Goal: Communication & Community: Share content

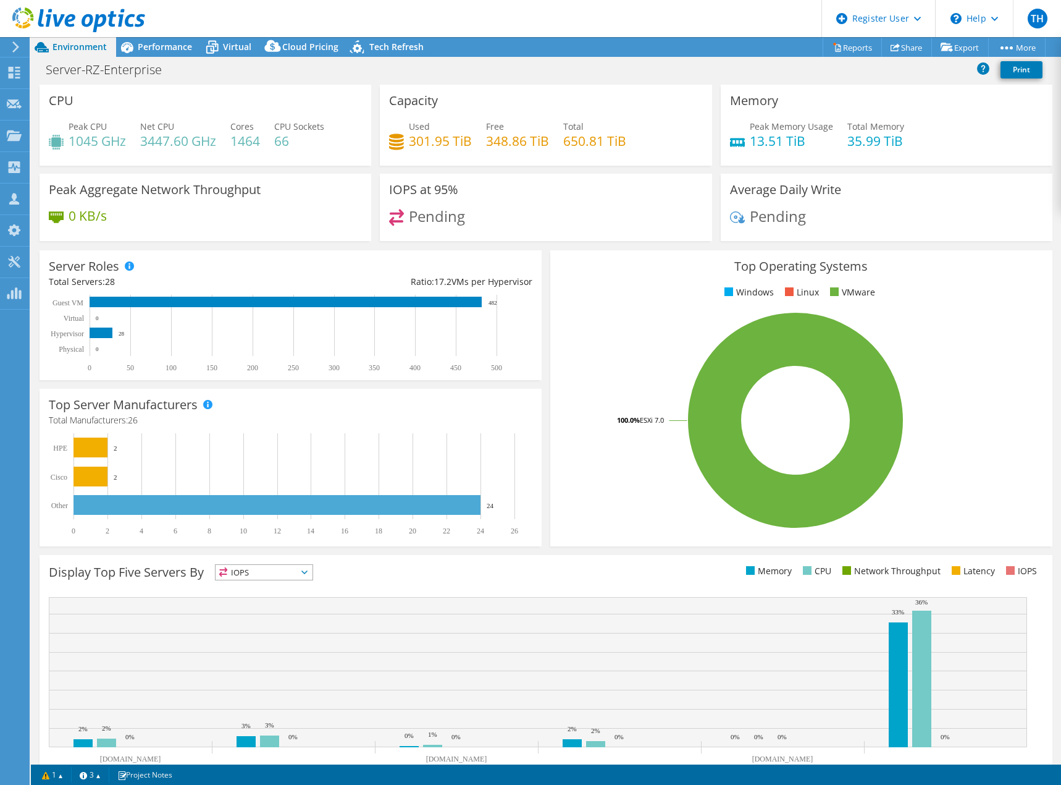
select select "USD"
click at [904, 53] on link "Share" at bounding box center [906, 47] width 51 height 19
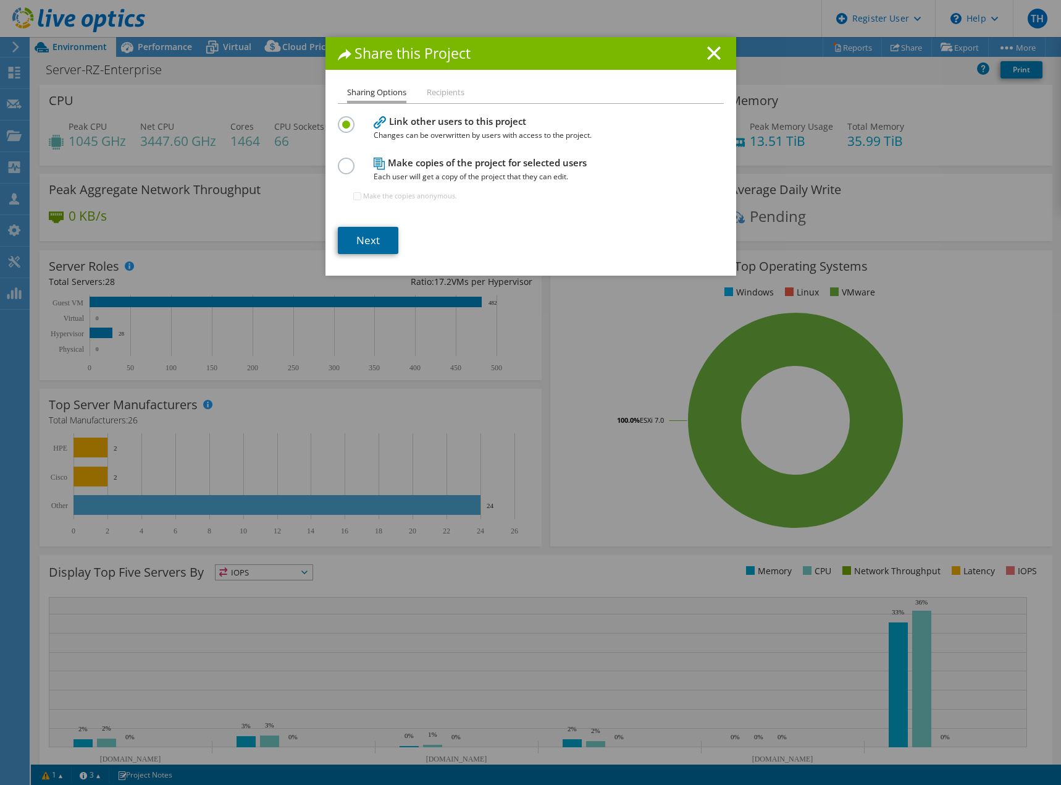
click at [376, 231] on link "Next" at bounding box center [368, 240] width 61 height 27
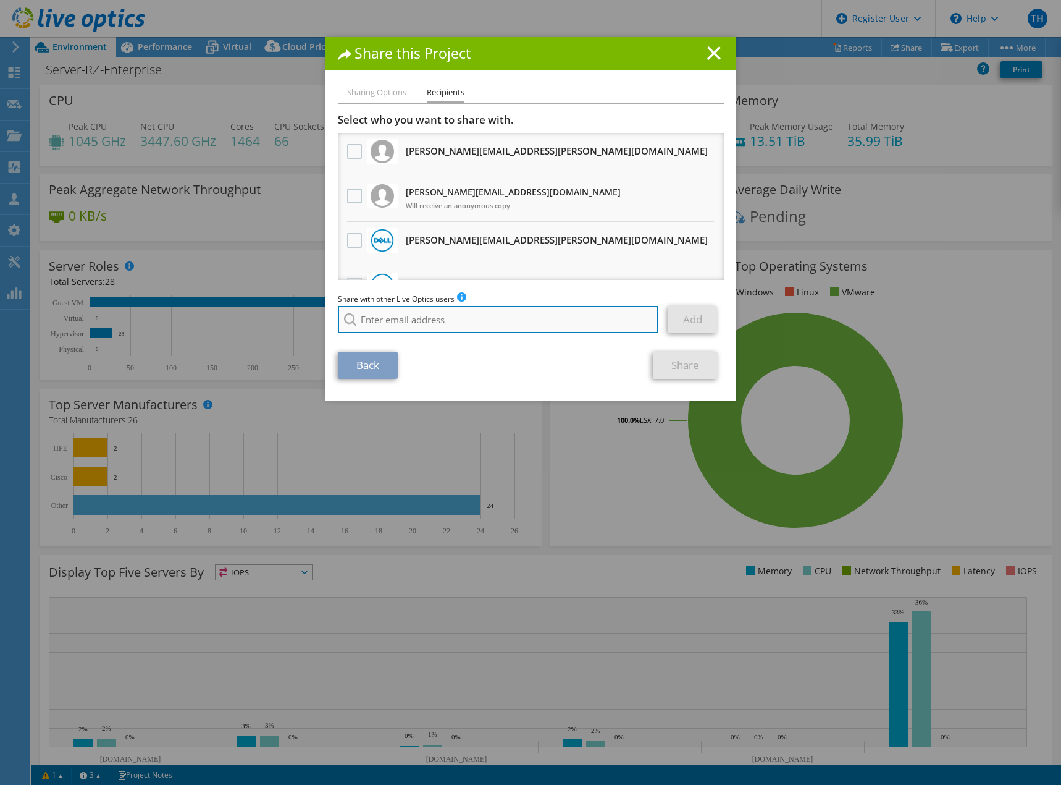
click at [405, 323] on input "search" at bounding box center [498, 319] width 321 height 27
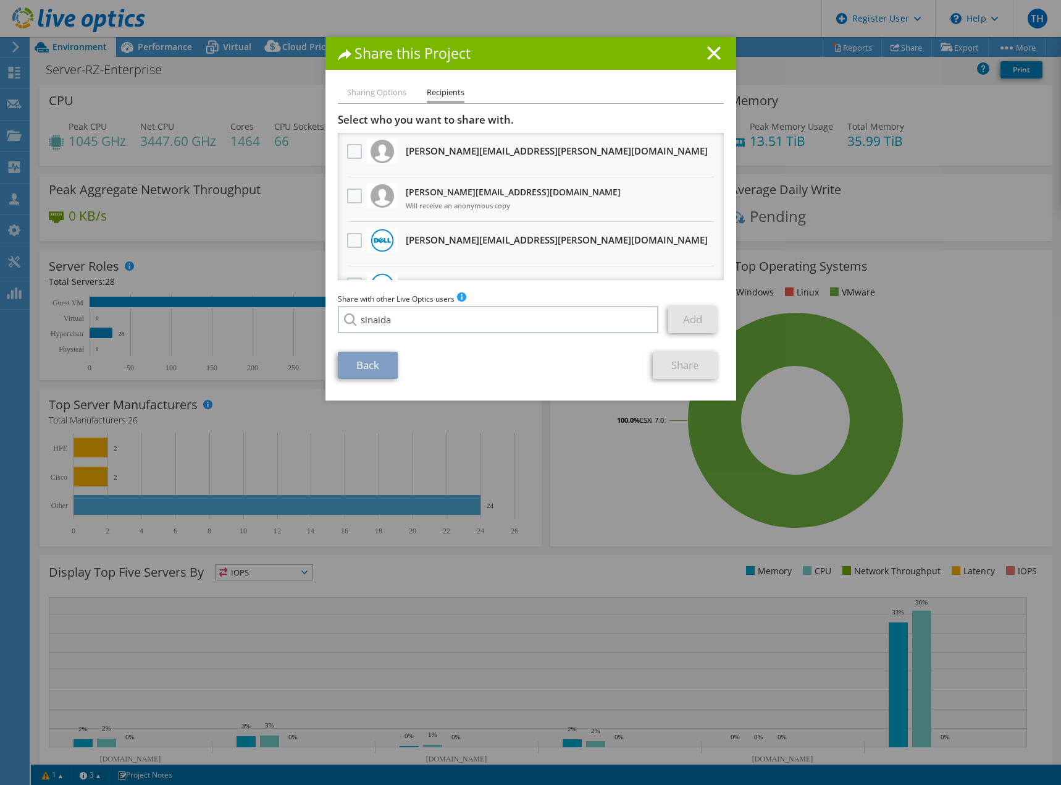
click at [409, 335] on li "[EMAIL_ADDRESS][DOMAIN_NAME]" at bounding box center [409, 328] width 142 height 15
type input "[EMAIL_ADDRESS][DOMAIN_NAME]"
click at [674, 319] on link "Add" at bounding box center [692, 319] width 49 height 27
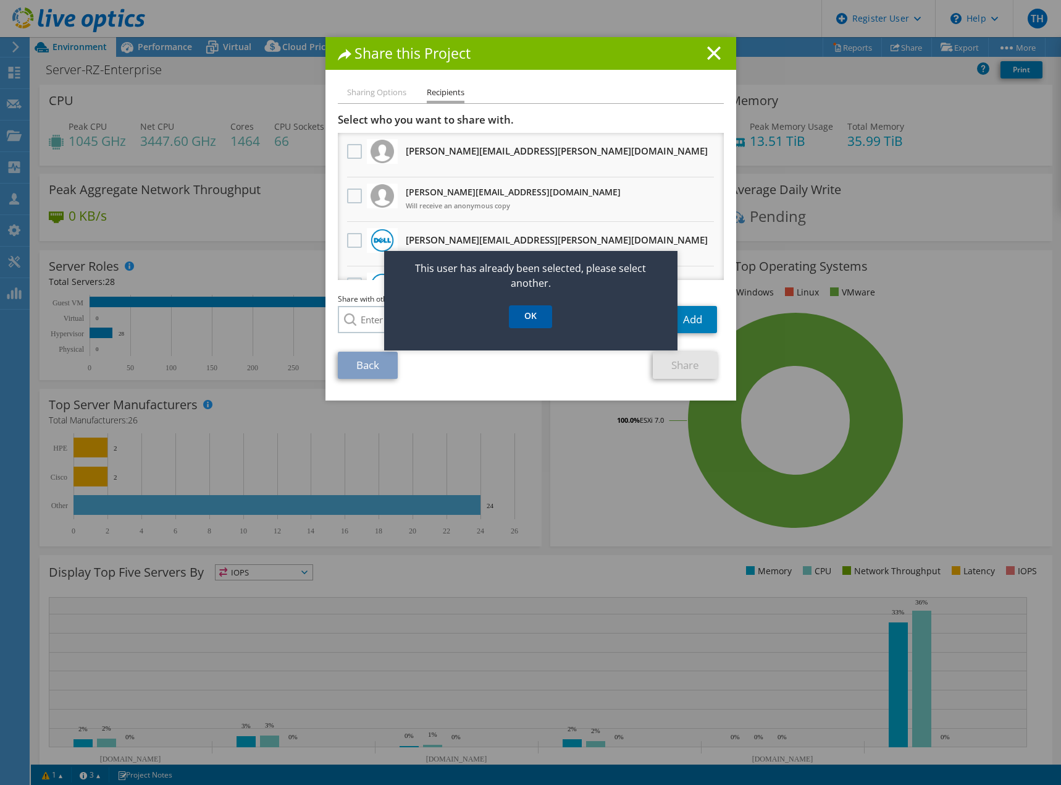
click at [530, 317] on link "OK" at bounding box center [530, 316] width 43 height 23
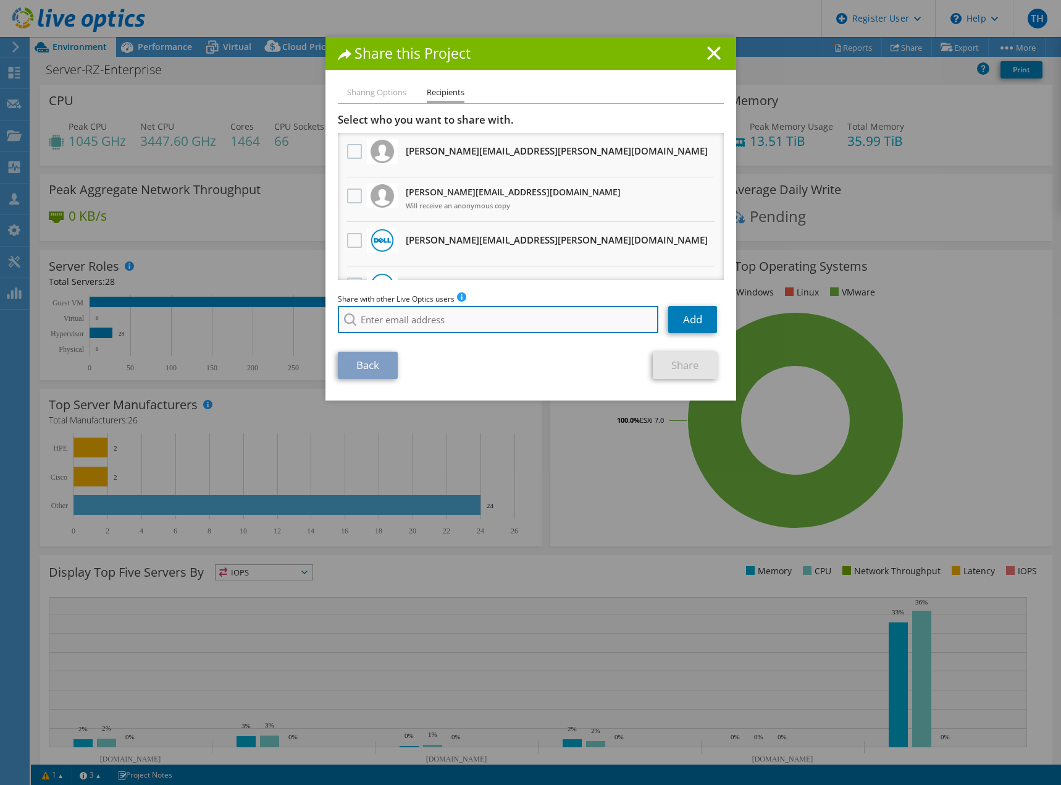
click at [460, 324] on input "search" at bounding box center [498, 319] width 321 height 27
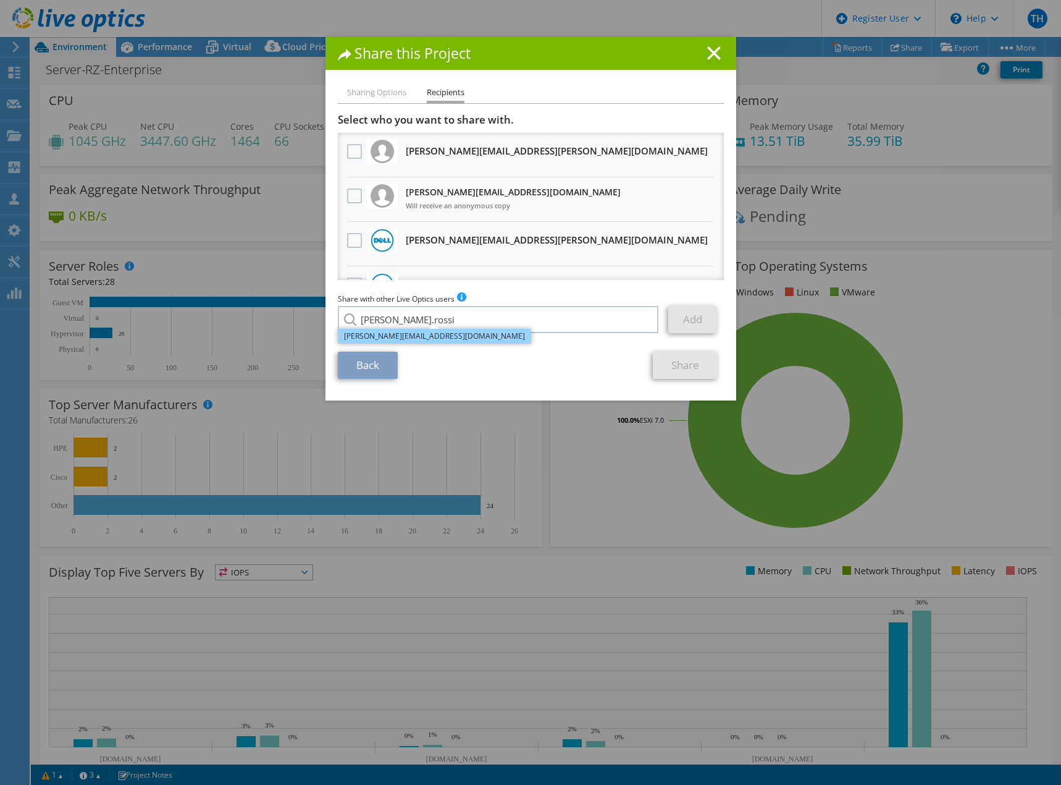
click at [427, 334] on li "[PERSON_NAME][EMAIL_ADDRESS][DOMAIN_NAME]" at bounding box center [434, 336] width 193 height 15
type input "[PERSON_NAME][EMAIL_ADDRESS][DOMAIN_NAME]"
click at [683, 318] on link "Add" at bounding box center [692, 319] width 49 height 27
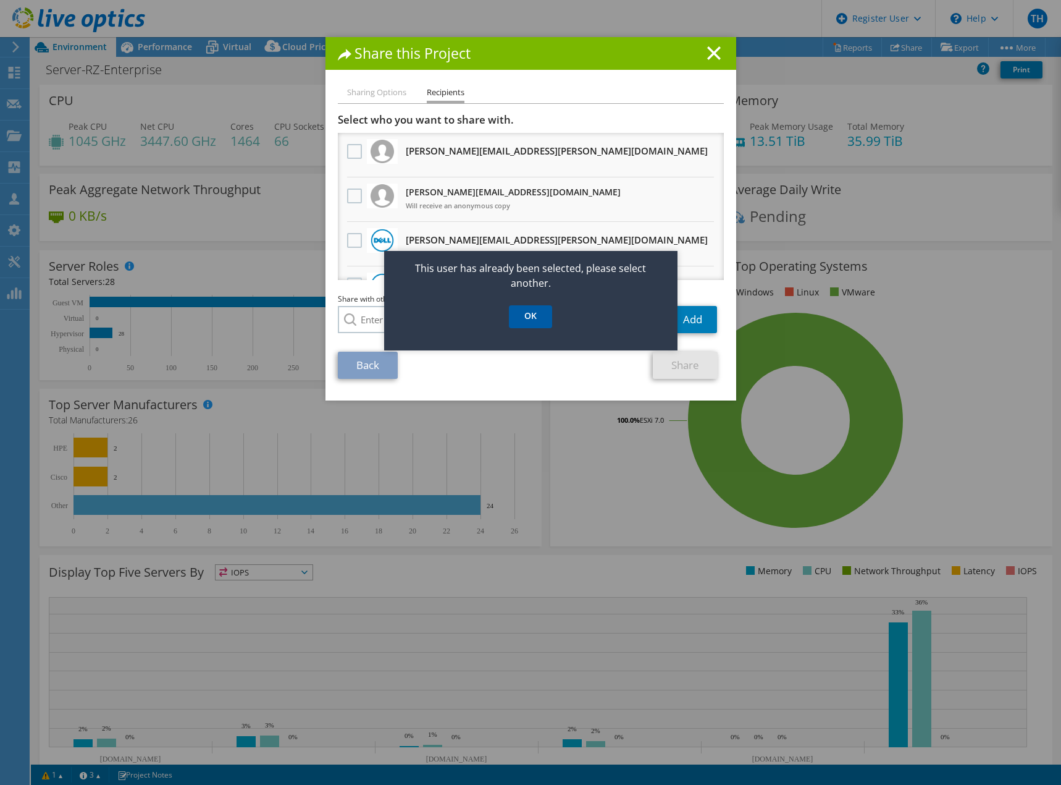
click at [532, 324] on link "OK" at bounding box center [530, 316] width 43 height 23
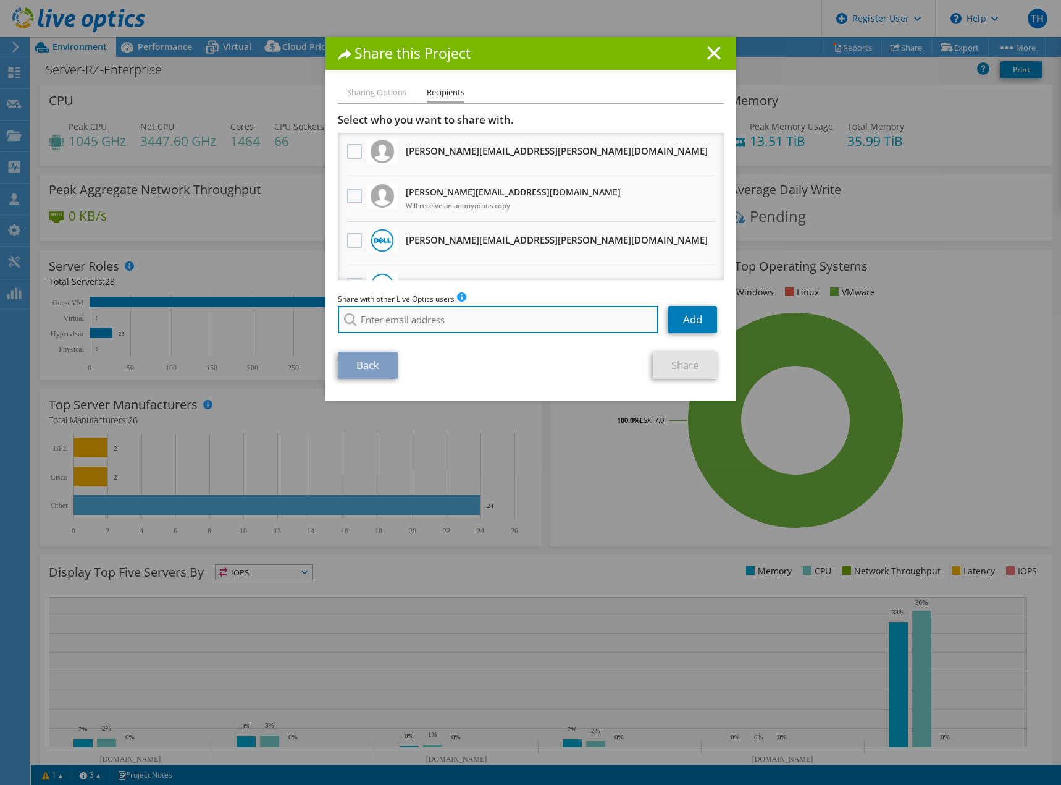
click at [531, 325] on input "search" at bounding box center [498, 319] width 321 height 27
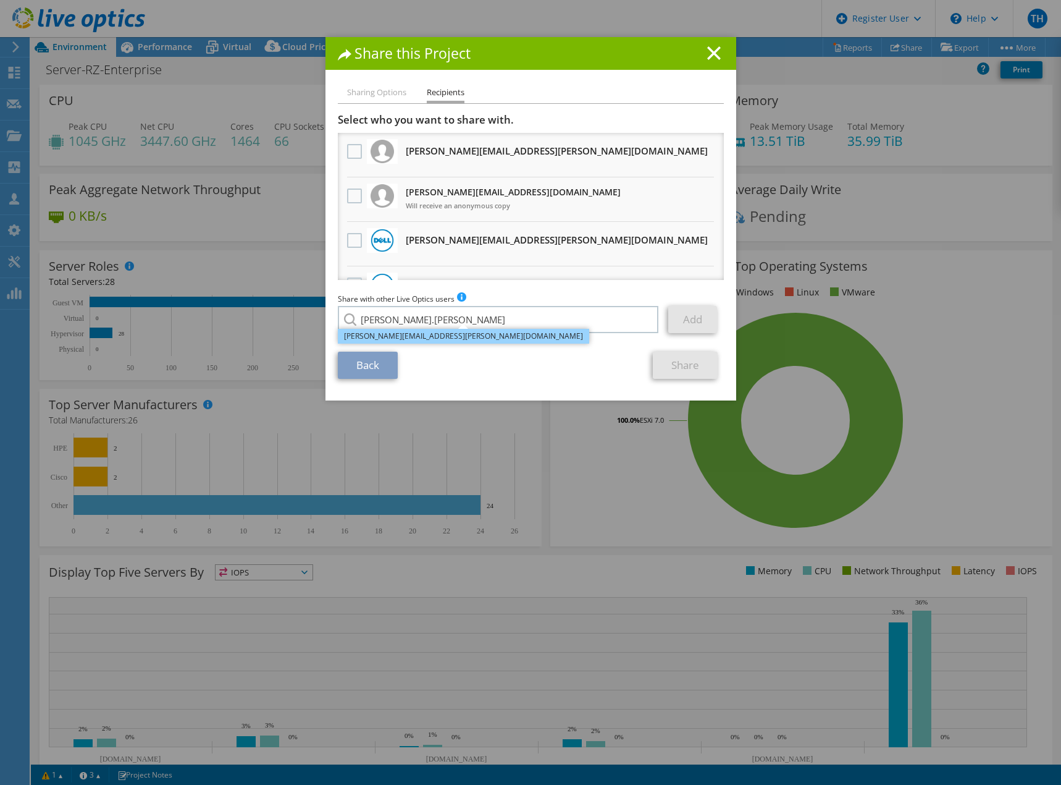
click at [452, 343] on li "[PERSON_NAME][EMAIL_ADDRESS][PERSON_NAME][DOMAIN_NAME]" at bounding box center [463, 336] width 251 height 15
type input "[PERSON_NAME][EMAIL_ADDRESS][PERSON_NAME][DOMAIN_NAME]"
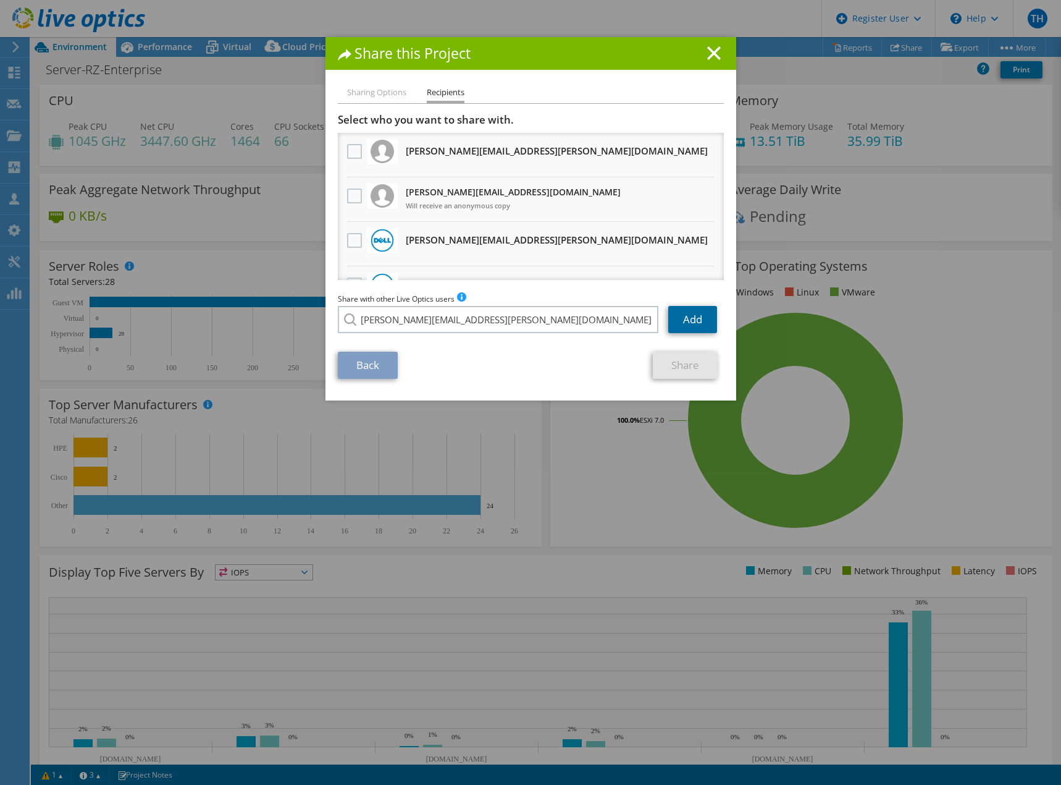
click at [692, 318] on link "Add" at bounding box center [692, 319] width 49 height 27
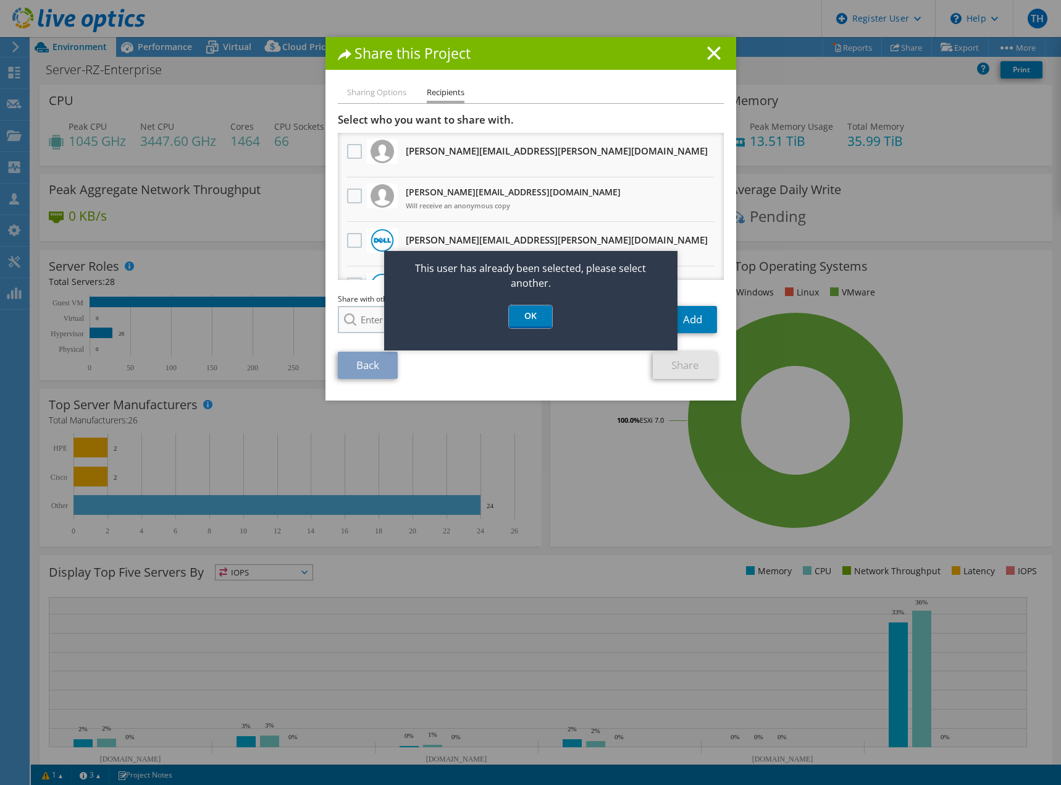
click at [521, 318] on link "OK" at bounding box center [530, 316] width 43 height 23
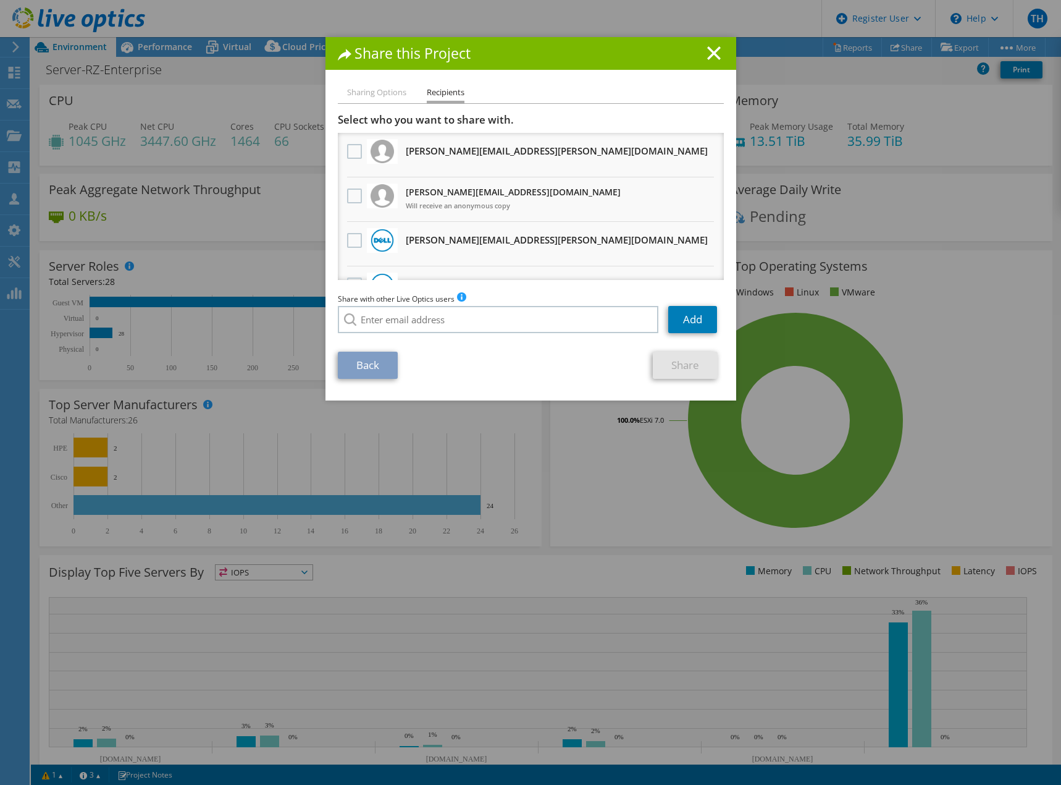
click at [393, 117] on h3 "Select who you want to share with." at bounding box center [531, 120] width 386 height 14
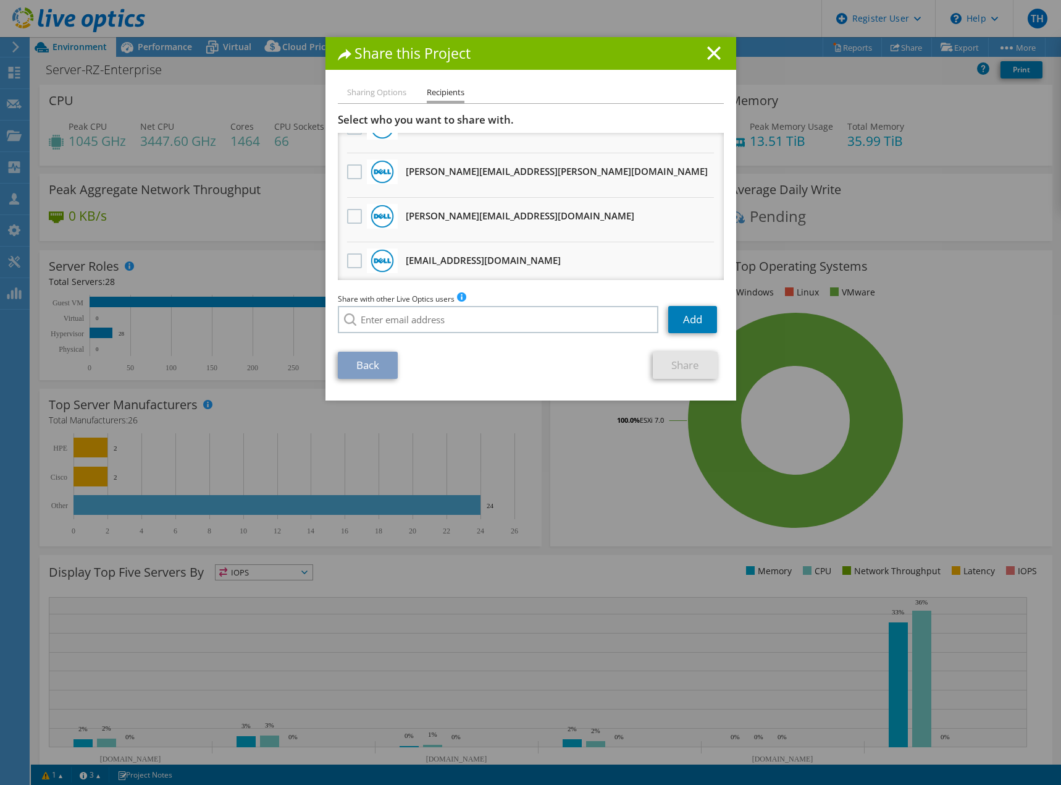
scroll to position [527, 0]
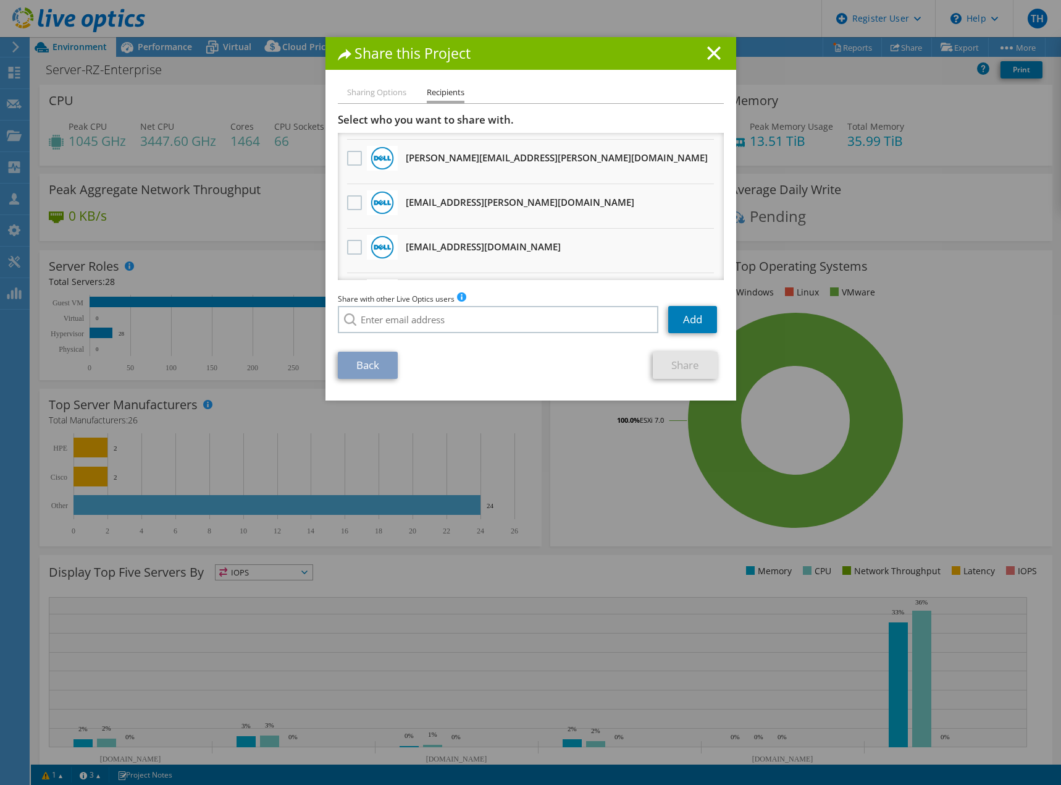
click at [339, 248] on li "[EMAIL_ADDRESS][DOMAIN_NAME] Will receive an anonymous copy" at bounding box center [531, 251] width 386 height 44
click at [348, 248] on label at bounding box center [356, 247] width 18 height 15
click at [0, 0] on input "checkbox" at bounding box center [0, 0] width 0 height 0
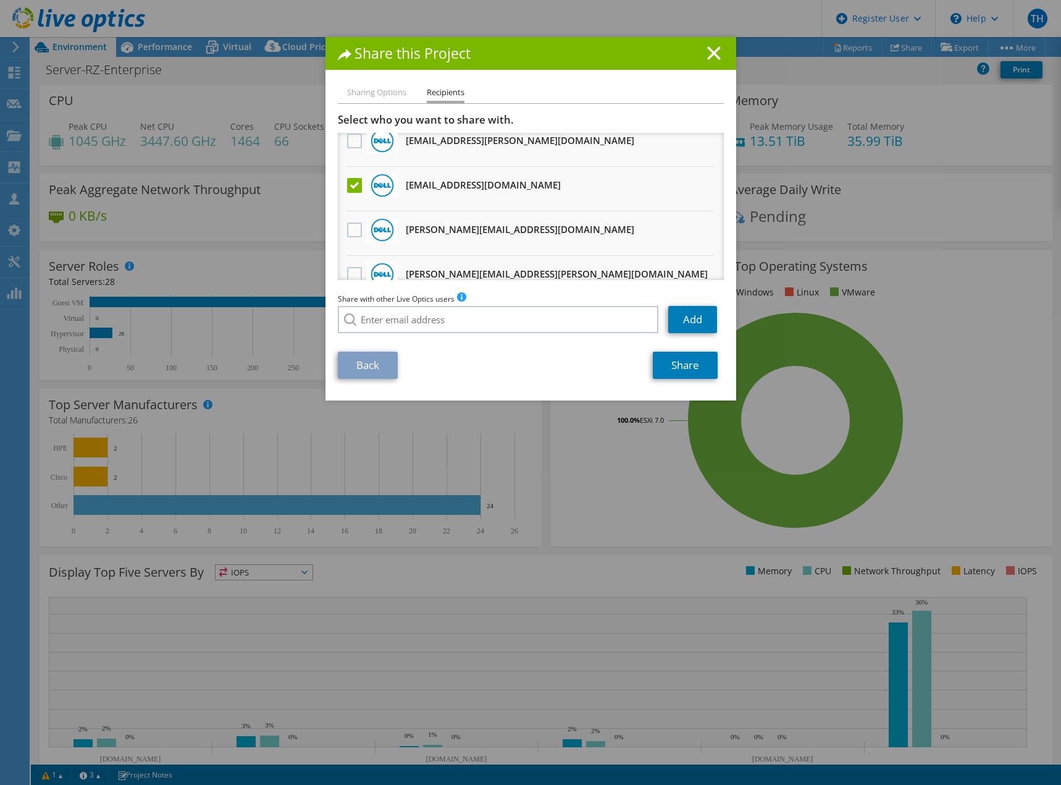
scroll to position [650, 0]
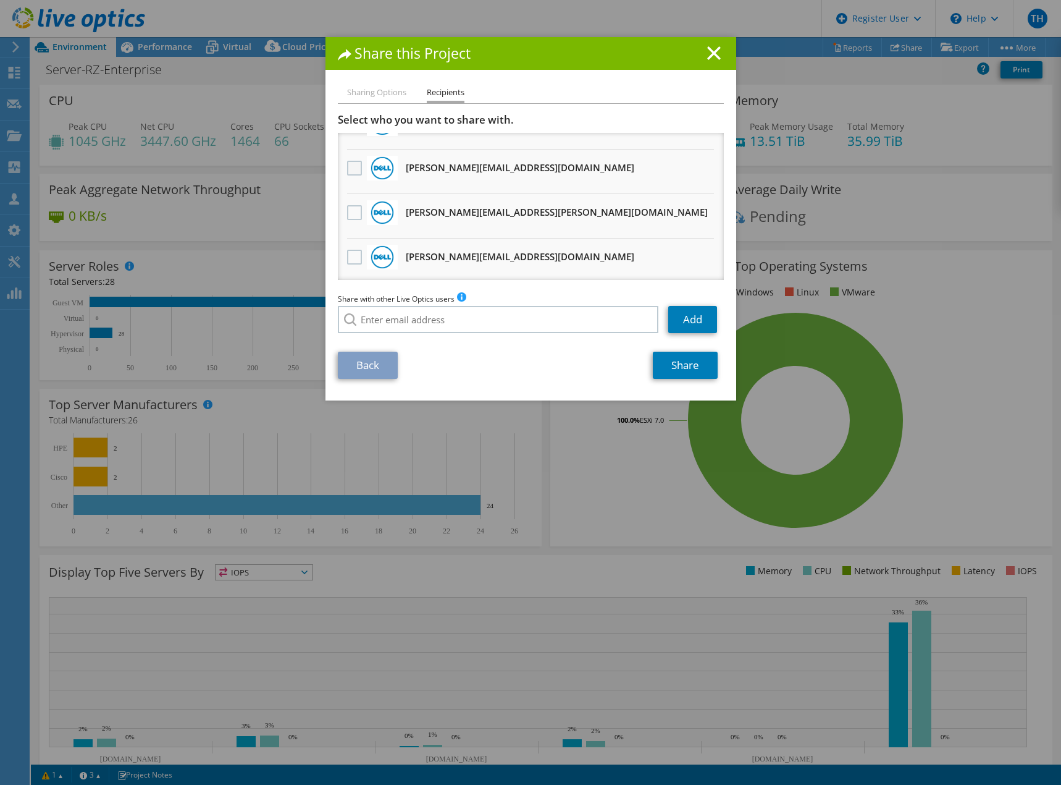
click at [353, 167] on label at bounding box center [356, 168] width 18 height 15
click at [0, 0] on input "checkbox" at bounding box center [0, 0] width 0 height 0
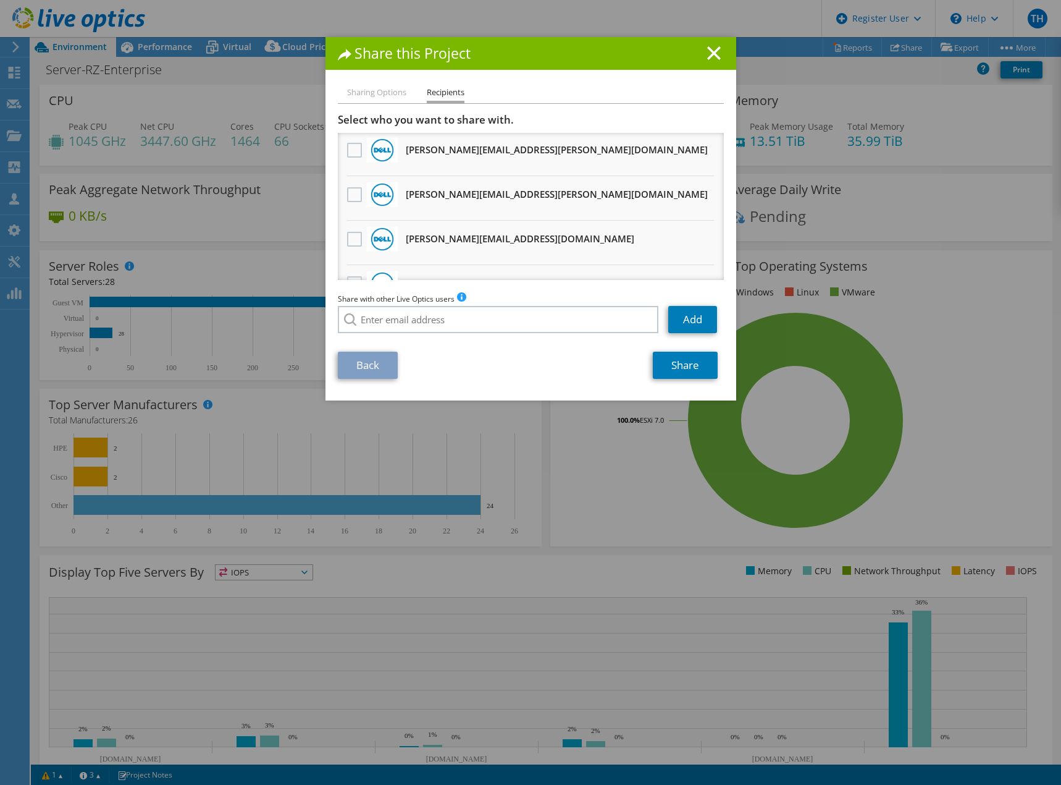
scroll to position [337, 0]
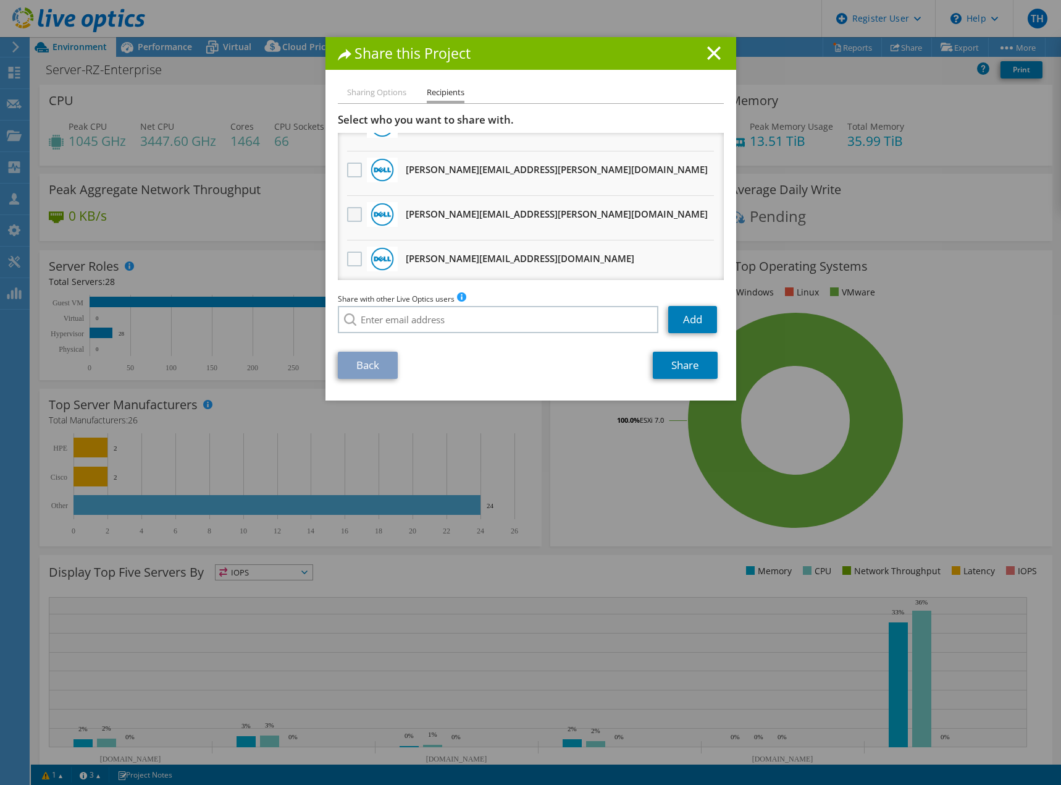
click at [347, 218] on label at bounding box center [356, 214] width 18 height 15
click at [0, 0] on input "checkbox" at bounding box center [0, 0] width 0 height 0
click at [669, 361] on link "Share" at bounding box center [685, 364] width 65 height 27
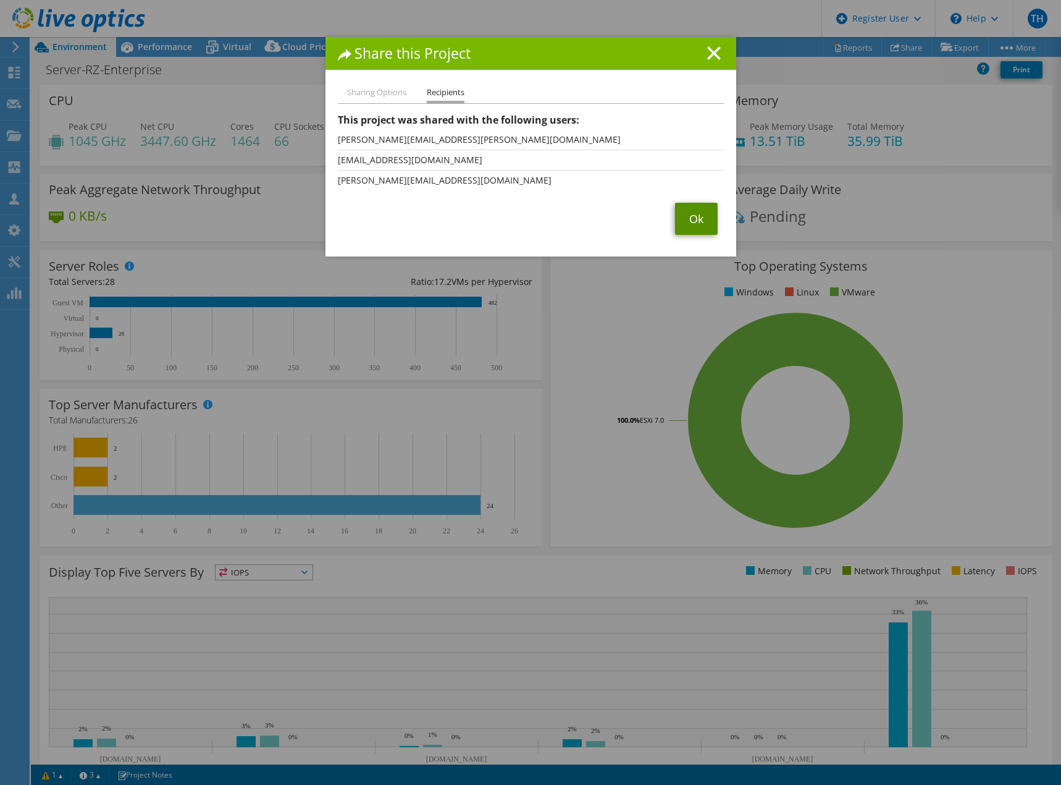
click at [690, 222] on link "Ok" at bounding box center [696, 219] width 43 height 32
